Goal: Task Accomplishment & Management: Manage account settings

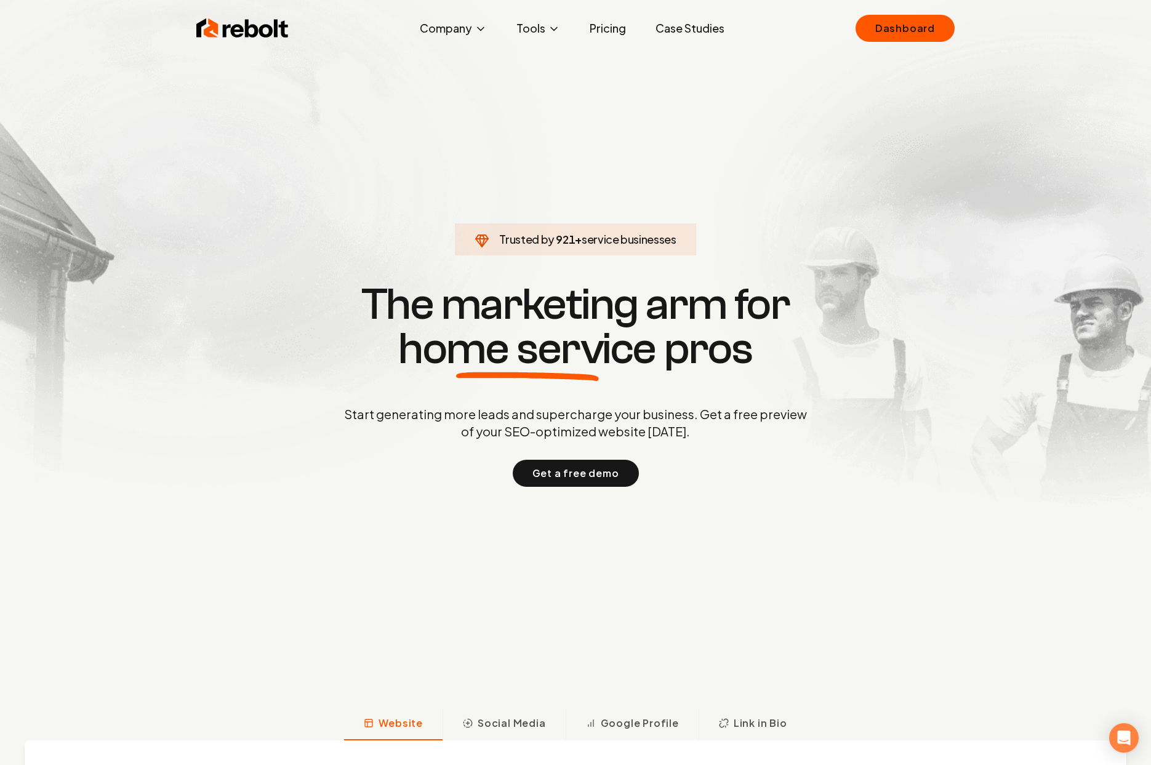
click at [888, 13] on div "Rebolt Company About Blog Jobs Tools Google Review QR Code Generator Google Bus…" at bounding box center [576, 28] width 788 height 37
click at [883, 26] on link "Dashboard" at bounding box center [905, 28] width 99 height 27
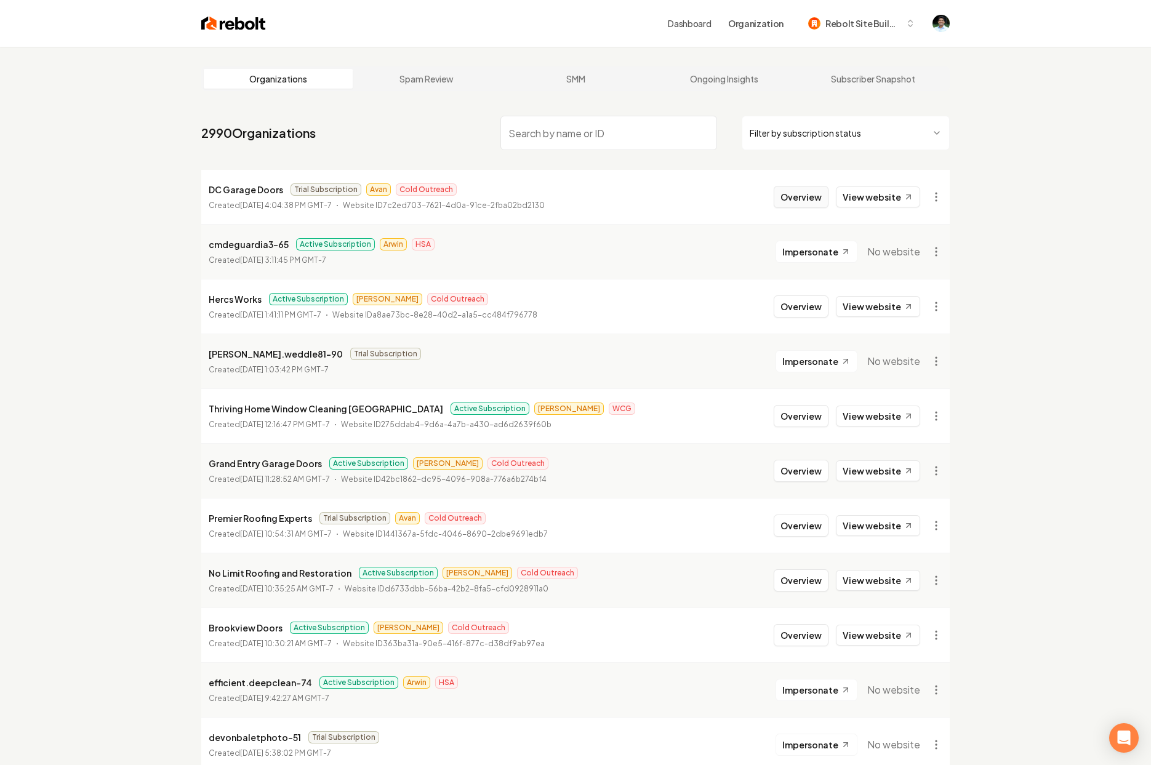
click at [803, 190] on button "Overview" at bounding box center [801, 197] width 55 height 22
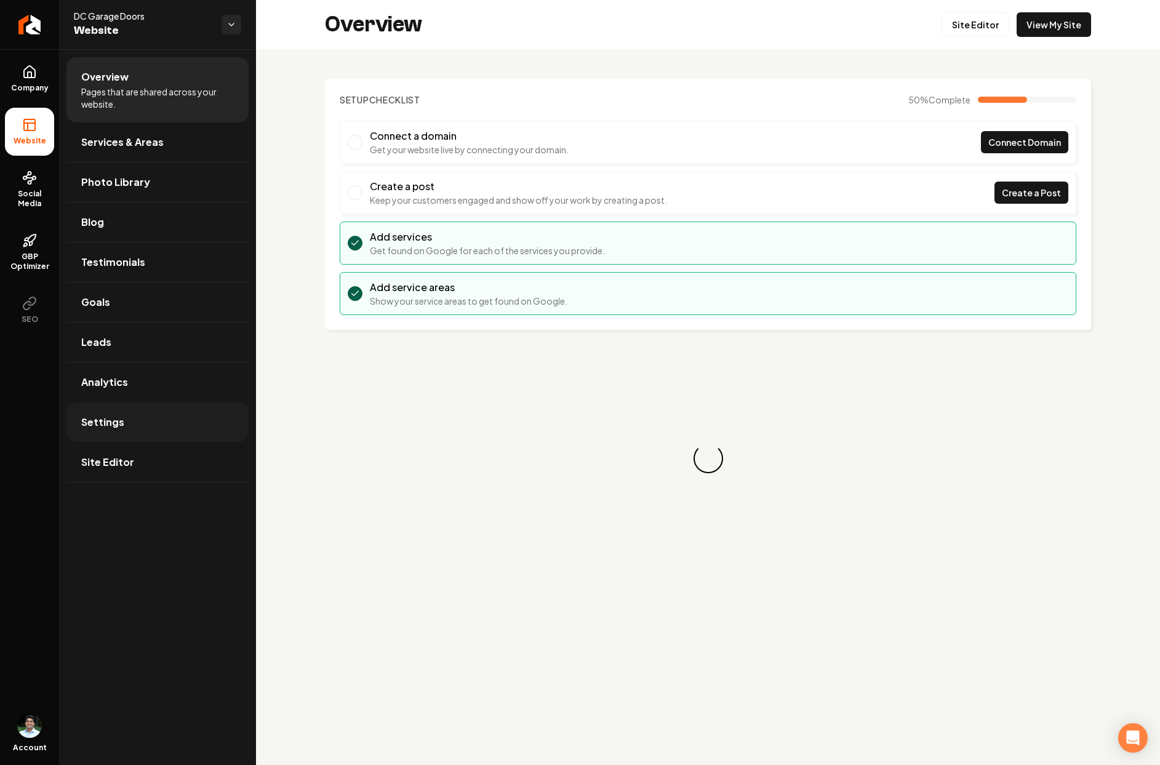
click at [116, 408] on link "Settings" at bounding box center [157, 422] width 182 height 39
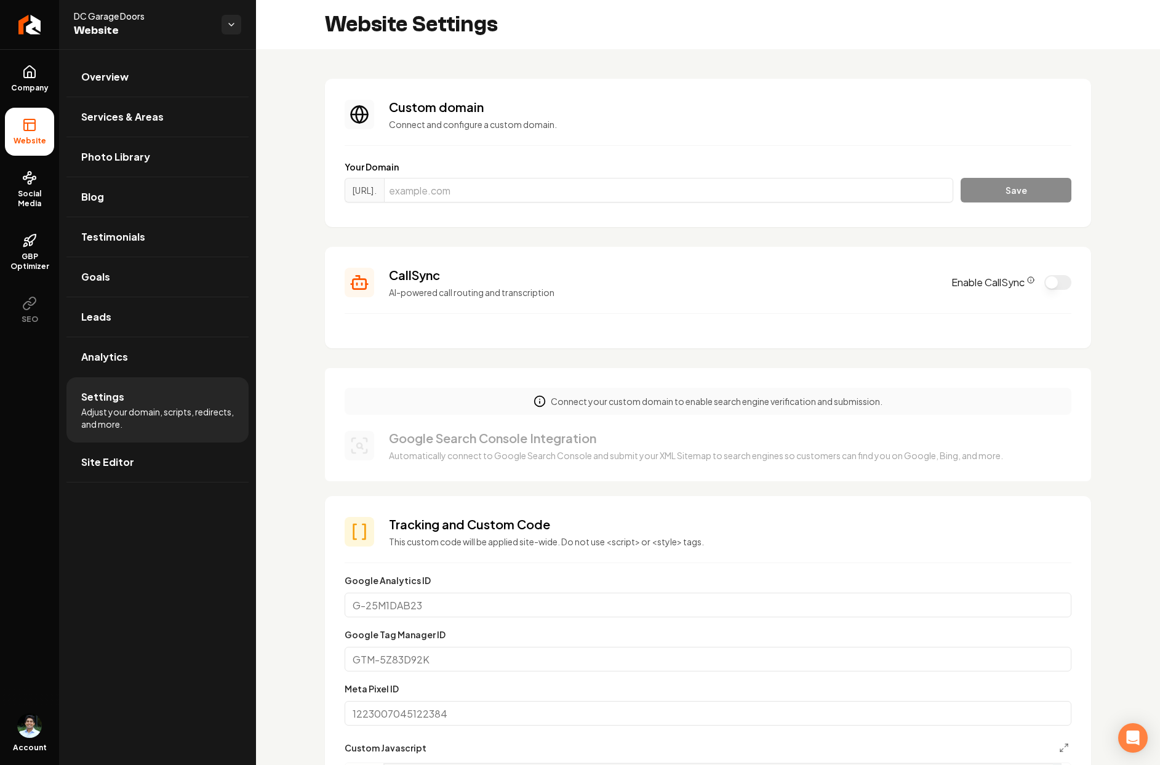
click at [1028, 280] on icon "CallSync Info" at bounding box center [1031, 279] width 7 height 7
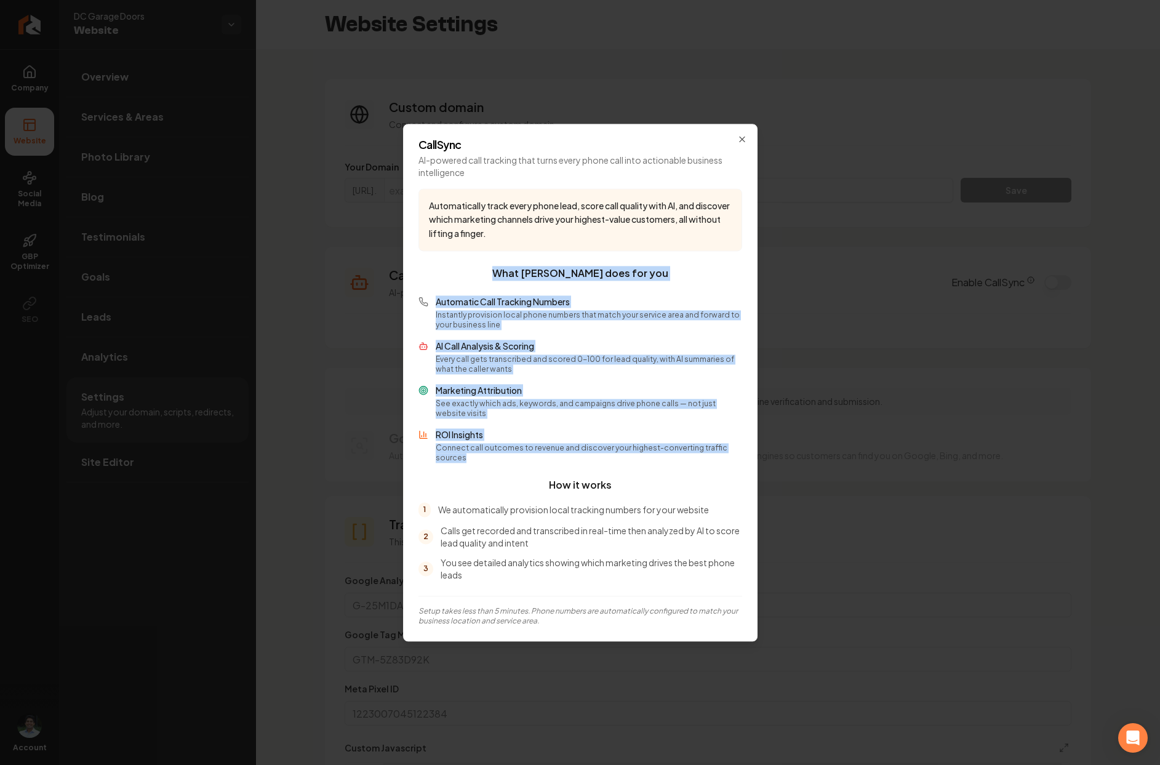
drag, startPoint x: 517, startPoint y: 278, endPoint x: 743, endPoint y: 457, distance: 288.8
click at [743, 457] on div "CallSync AI-powered call tracking that turns every phone call into actionable b…" at bounding box center [580, 383] width 355 height 518
click at [529, 313] on div "Automatic Call Tracking Numbers Instantly provision local phone numbers that ma…" at bounding box center [589, 313] width 307 height 34
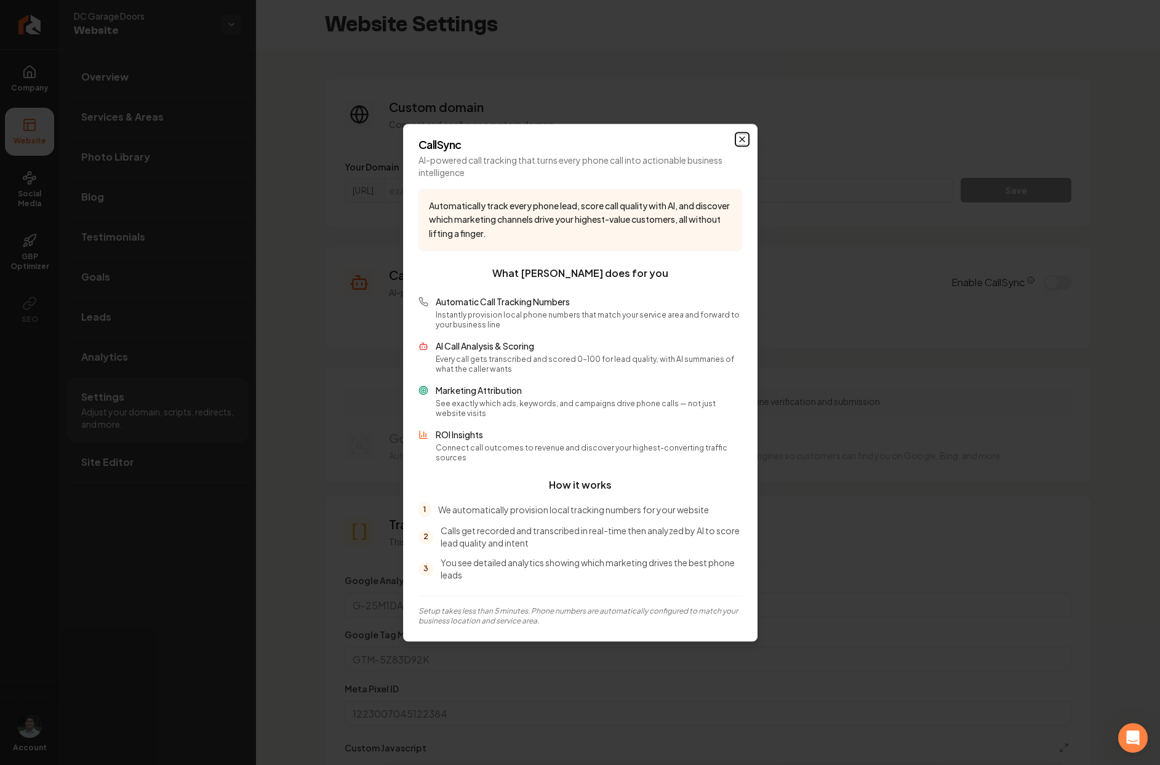
click at [744, 144] on icon "button" at bounding box center [743, 139] width 10 height 10
